Goal: Find specific page/section

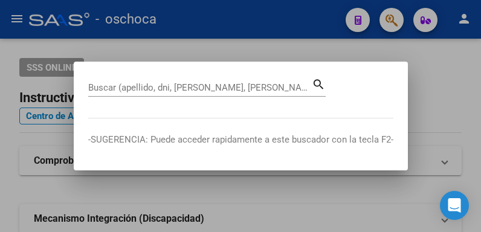
click at [169, 78] on div "Buscar (apellido, dni, [PERSON_NAME], nro traspaso, cuit, obra social) search" at bounding box center [207, 86] width 238 height 21
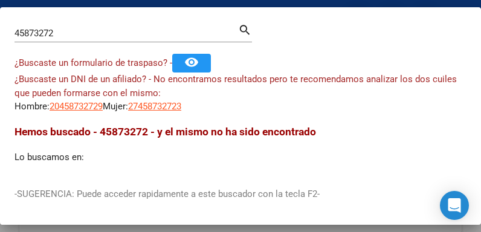
click at [91, 27] on div "45873272 Buscar (apellido, dni, [PERSON_NAME], nro traspaso, cuit, obra social)" at bounding box center [127, 33] width 224 height 18
drag, startPoint x: 91, startPoint y: 27, endPoint x: 4, endPoint y: 16, distance: 88.4
click at [9, 19] on mat-dialog-container "45873272 Buscar (apellido, dni, cuil, nro traspaso, cuit, obra social) search ¿…" at bounding box center [240, 115] width 481 height 217
click at [92, 42] on div "45873272 Buscar (apellido, dni, [PERSON_NAME], nro traspaso, cuit, obra social)" at bounding box center [127, 33] width 224 height 18
click at [83, 33] on input "45873272" at bounding box center [127, 33] width 224 height 11
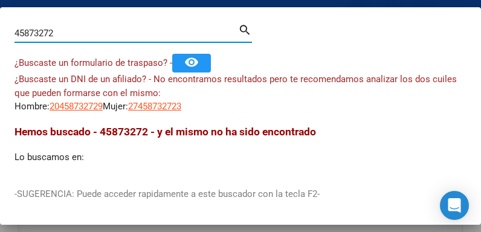
drag, startPoint x: 82, startPoint y: 32, endPoint x: -8, endPoint y: 25, distance: 89.8
click at [0, 25] on html "menu - oschoca person Firma Express Inicio Calendario SSS Instructivos Contacto…" at bounding box center [240, 116] width 481 height 232
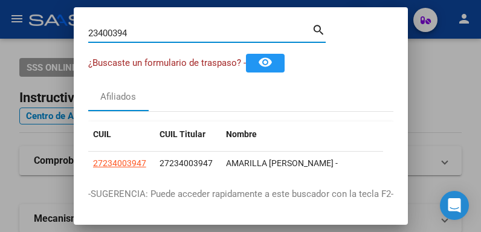
drag, startPoint x: 134, startPoint y: 34, endPoint x: -65, endPoint y: -16, distance: 205.7
click at [0, 0] on html "menu - oschoca person Firma Express Inicio Calendario SSS Instructivos Contacto…" at bounding box center [240, 116] width 481 height 232
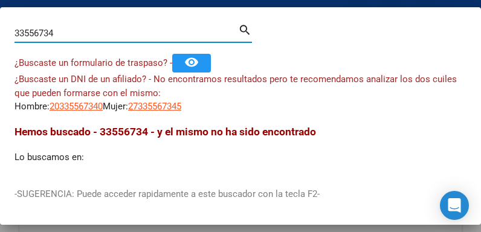
drag, startPoint x: 77, startPoint y: 29, endPoint x: -8, endPoint y: 19, distance: 85.9
click at [0, 19] on html "menu - oschoca person Firma Express Inicio Calendario SSS Instructivos Contacto…" at bounding box center [240, 116] width 481 height 232
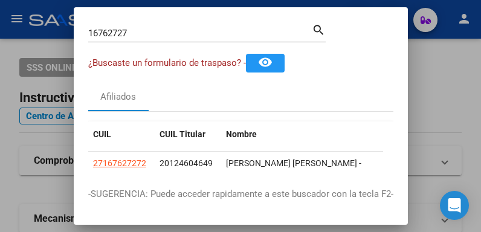
click at [159, 39] on div "16762727 Buscar (apellido, dni, [PERSON_NAME], [PERSON_NAME], cuit, obra social)" at bounding box center [200, 33] width 224 height 18
drag, startPoint x: 151, startPoint y: 36, endPoint x: -18, endPoint y: 28, distance: 169.4
click at [0, 28] on html "menu - oschoca person Firma Express Inicio Calendario SSS Instructivos Contacto…" at bounding box center [240, 116] width 481 height 232
drag, startPoint x: 135, startPoint y: 29, endPoint x: -19, endPoint y: 25, distance: 153.6
click at [0, 25] on html "menu - oschoca person Firma Express Inicio Calendario SSS Instructivos Contacto…" at bounding box center [240, 116] width 481 height 232
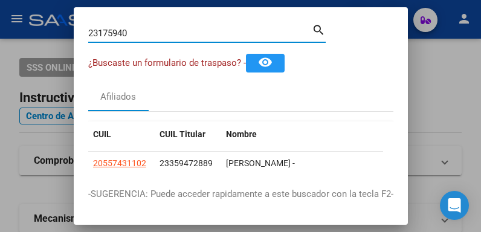
type input "23175940"
